Goal: Task Accomplishment & Management: Manage account settings

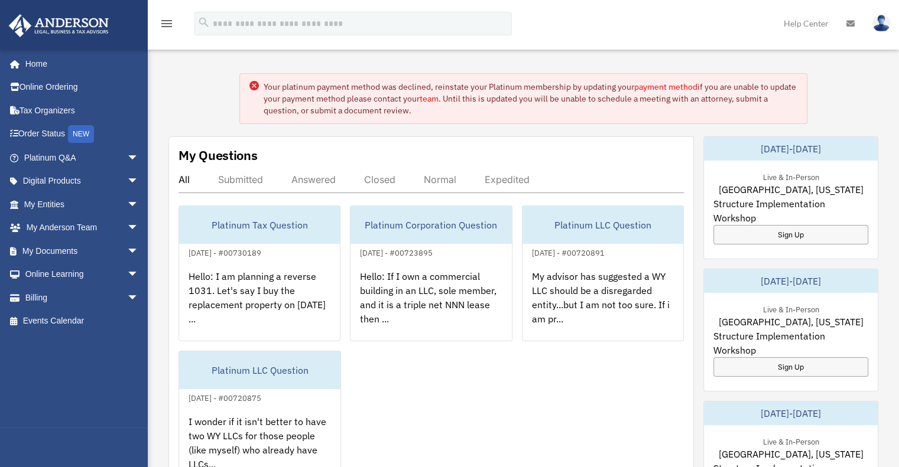
scroll to position [25, 0]
click at [657, 91] on link "payment method" at bounding box center [665, 88] width 63 height 11
click at [657, 90] on link "payment method" at bounding box center [665, 88] width 63 height 11
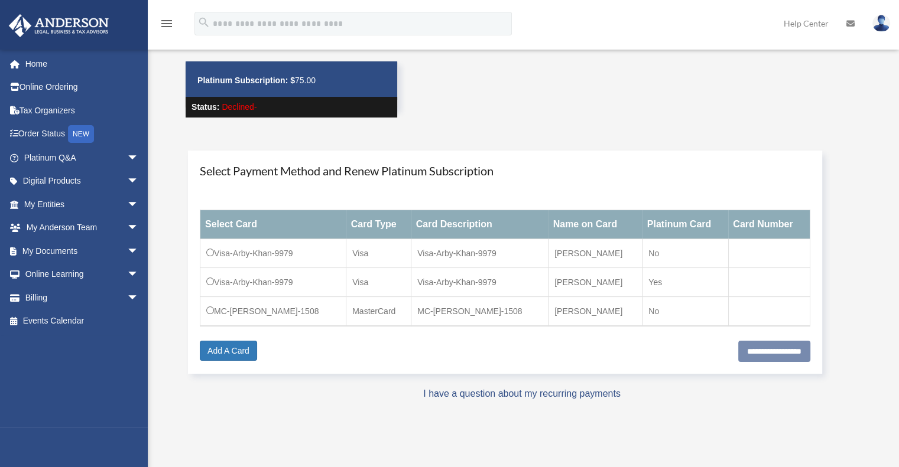
scroll to position [64, 0]
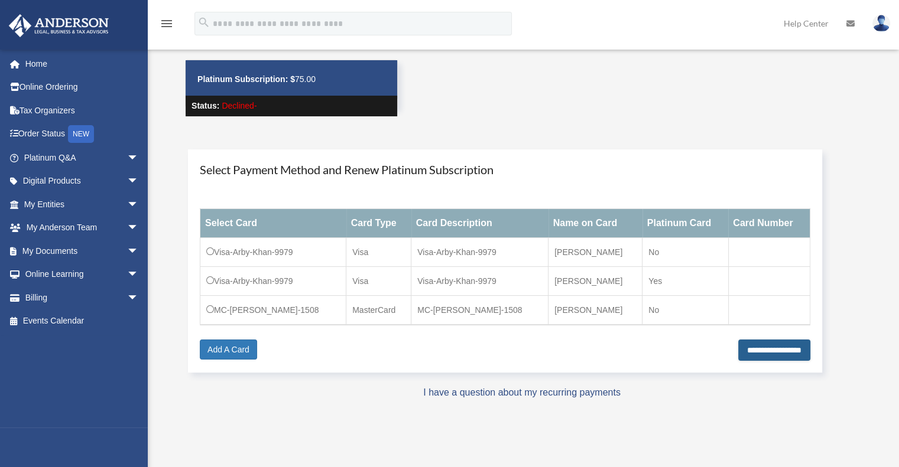
click at [744, 350] on input "**********" at bounding box center [774, 350] width 72 height 21
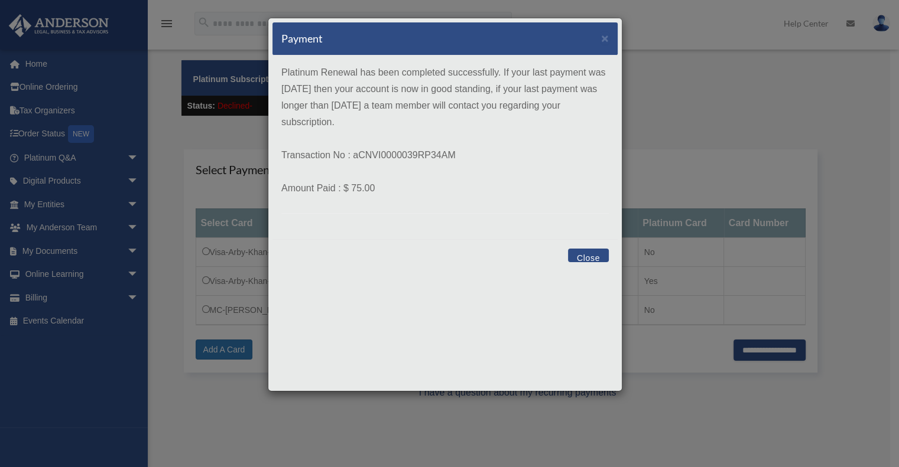
click at [583, 255] on button "Close" at bounding box center [588, 256] width 41 height 14
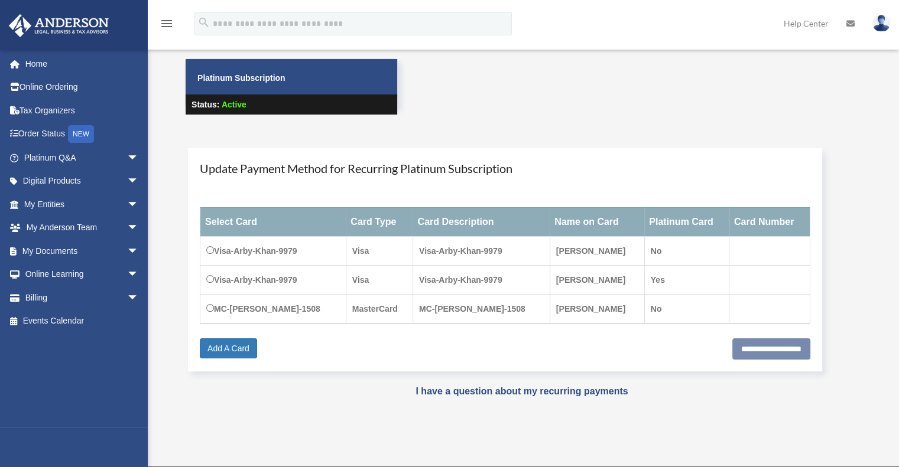
scroll to position [64, 0]
